Goal: Information Seeking & Learning: Learn about a topic

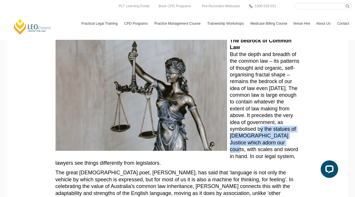
drag, startPoint x: 260, startPoint y: 63, endPoint x: 270, endPoint y: 74, distance: 14.9
click at [270, 74] on p "The bedrock of Common Law But the depth and breadth of the common law – its pat…" at bounding box center [178, 102] width 245 height 129
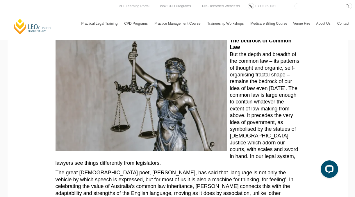
click at [253, 57] on p "The bedrock of Common Law But the depth and breadth of the common law – its pat…" at bounding box center [178, 102] width 245 height 129
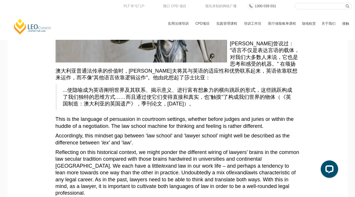
scroll to position [771, 0]
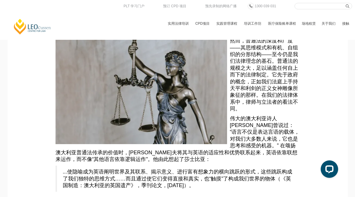
click at [262, 53] on p "普通法的基石。 然而，普通法的深度和广度——其思维模式和有机、自组织的分形结构——至今仍是我们法律理念的基石。普通法的规模之大，足以涵盖任何自上而下的法律制定…" at bounding box center [178, 72] width 245 height 82
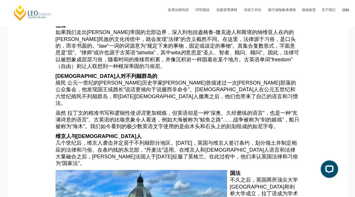
scroll to position [350, 0]
